Goal: Complete application form

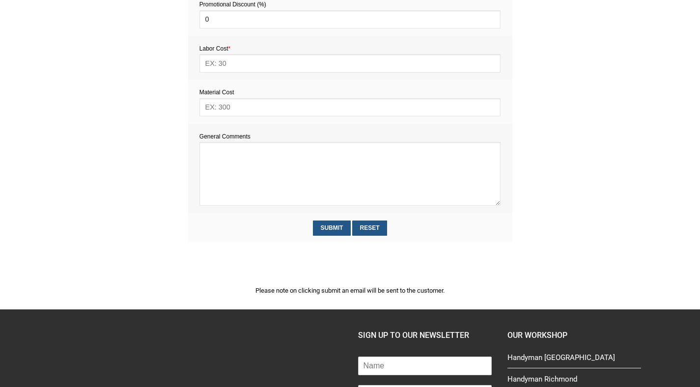
scroll to position [480, 0]
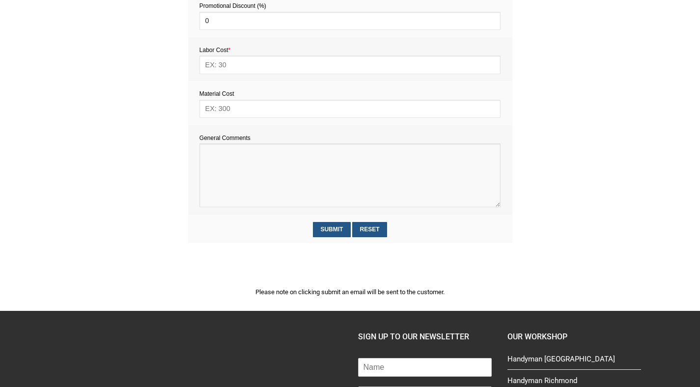
click at [224, 156] on textarea at bounding box center [349, 175] width 301 height 64
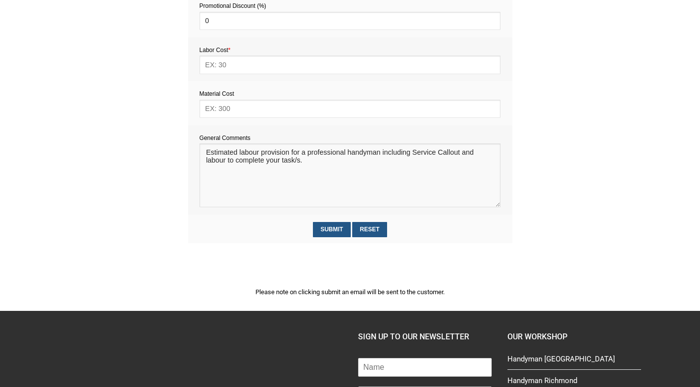
click at [209, 154] on textarea at bounding box center [349, 175] width 301 height 64
click at [311, 163] on textarea at bounding box center [349, 175] width 301 height 64
click at [359, 172] on textarea at bounding box center [349, 175] width 301 height 64
click at [434, 171] on textarea at bounding box center [349, 175] width 301 height 64
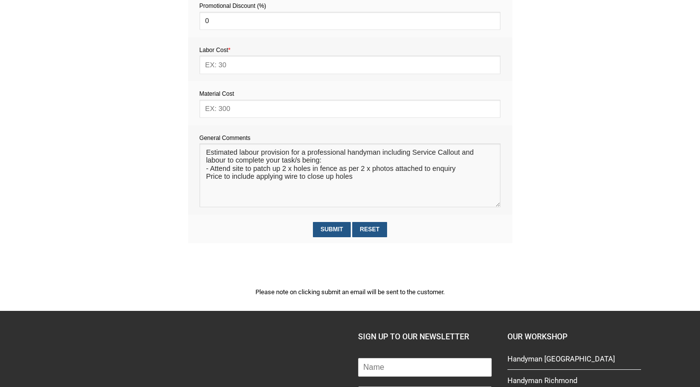
type textarea "Estimated labour provision for a professional handyman including Service Callou…"
click at [226, 61] on input "text" at bounding box center [349, 64] width 301 height 18
click at [228, 110] on input "text" at bounding box center [349, 109] width 301 height 18
type input "40"
click at [223, 68] on input "text" at bounding box center [349, 64] width 301 height 18
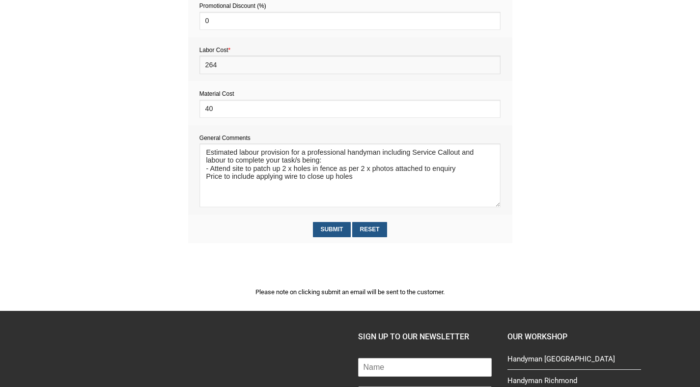
type input "264"
click at [209, 111] on input "40" at bounding box center [349, 109] width 301 height 18
type input "35"
click at [335, 231] on input "Submit" at bounding box center [332, 229] width 38 height 15
